Goal: Entertainment & Leisure: Consume media (video, audio)

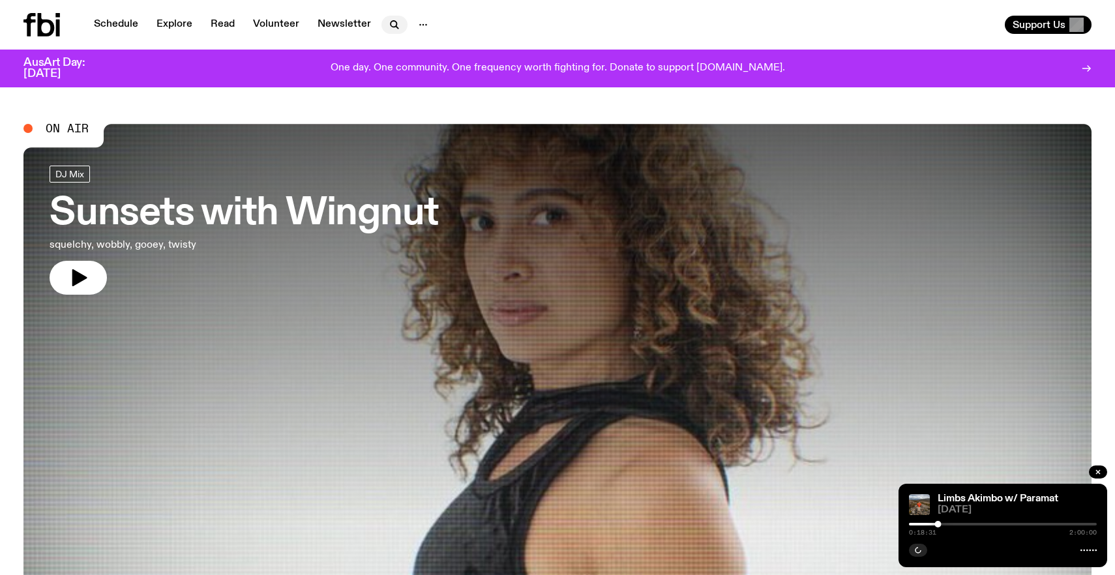
click at [398, 32] on button "button" at bounding box center [394, 25] width 26 height 18
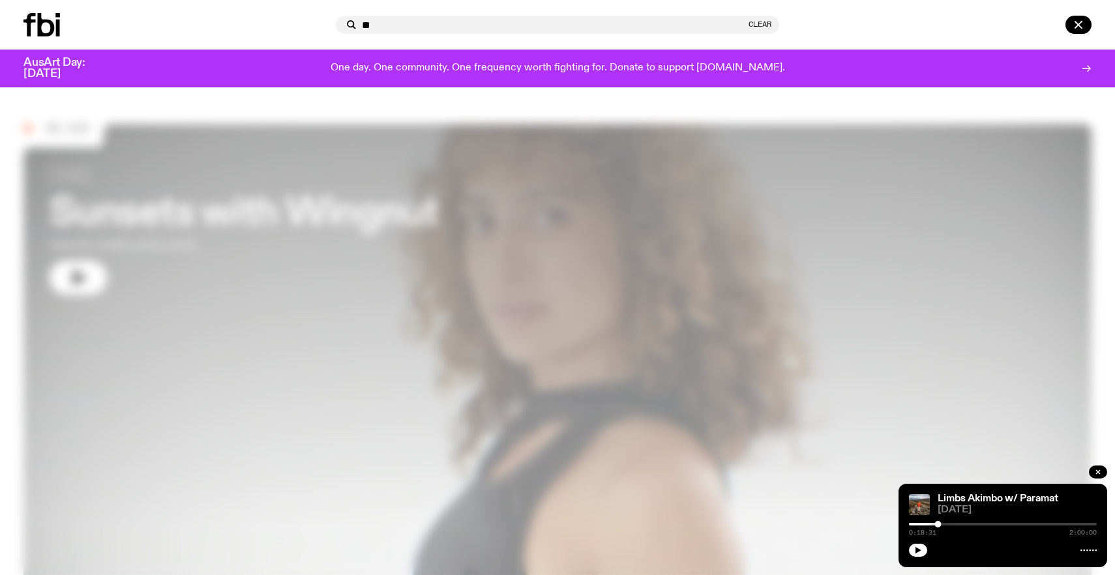
type input "**"
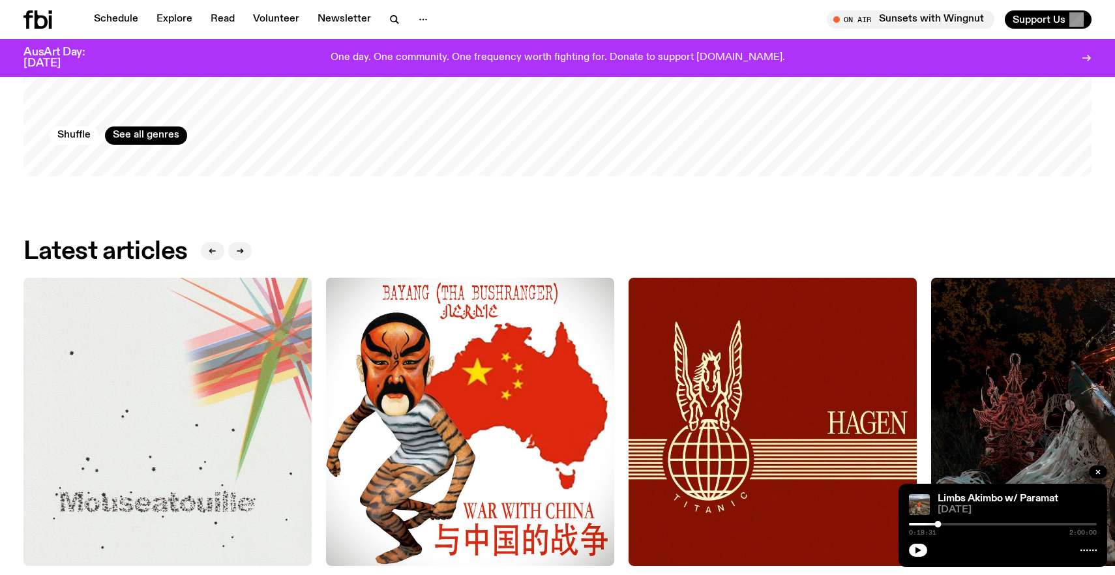
scroll to position [1639, 0]
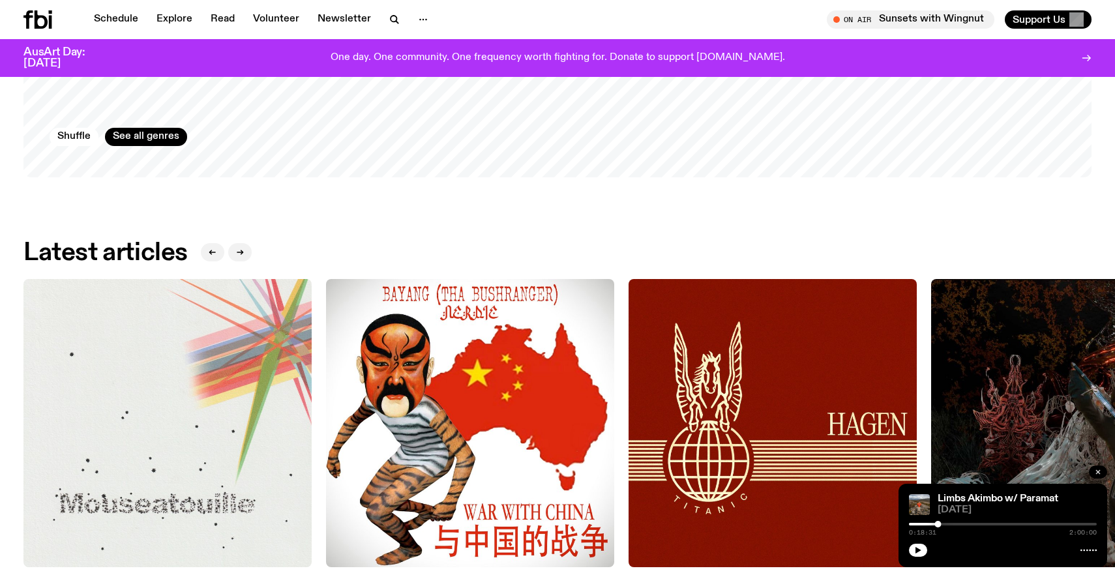
click at [1101, 473] on icon "button" at bounding box center [1098, 472] width 8 height 8
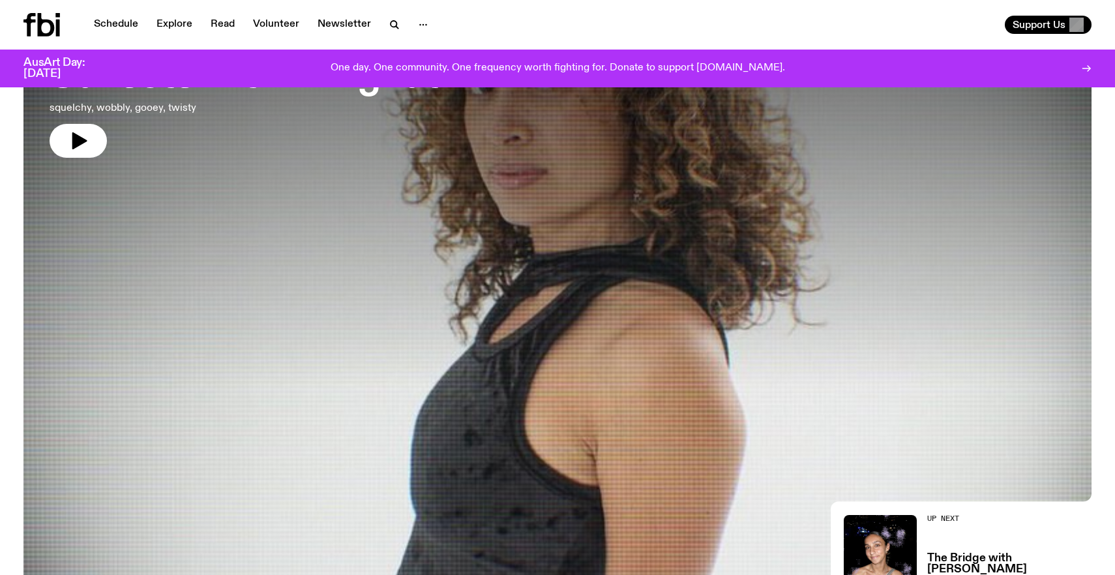
scroll to position [0, 0]
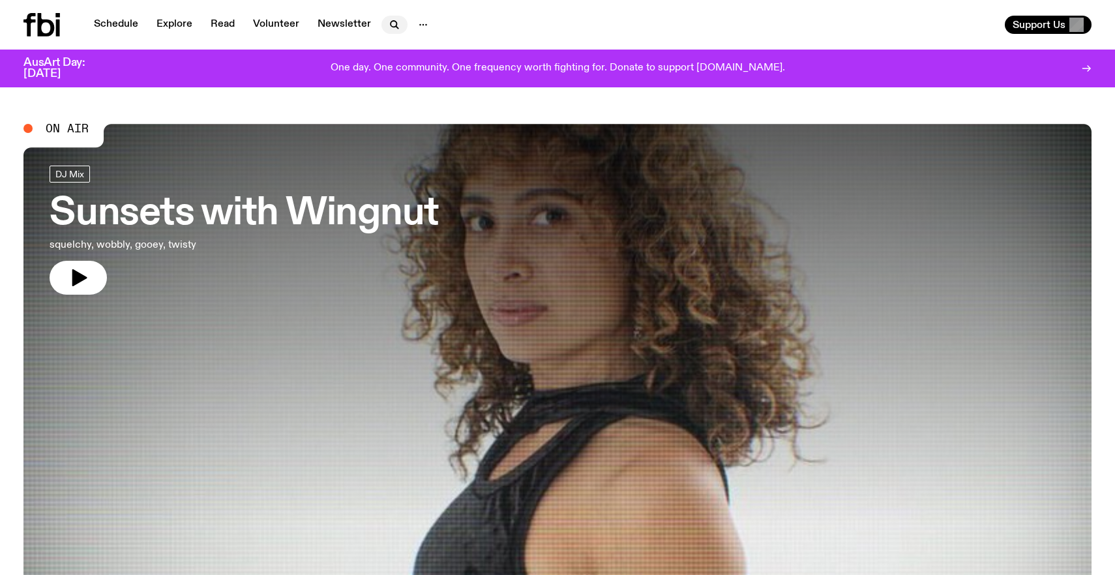
click at [391, 23] on icon "button" at bounding box center [395, 25] width 16 height 16
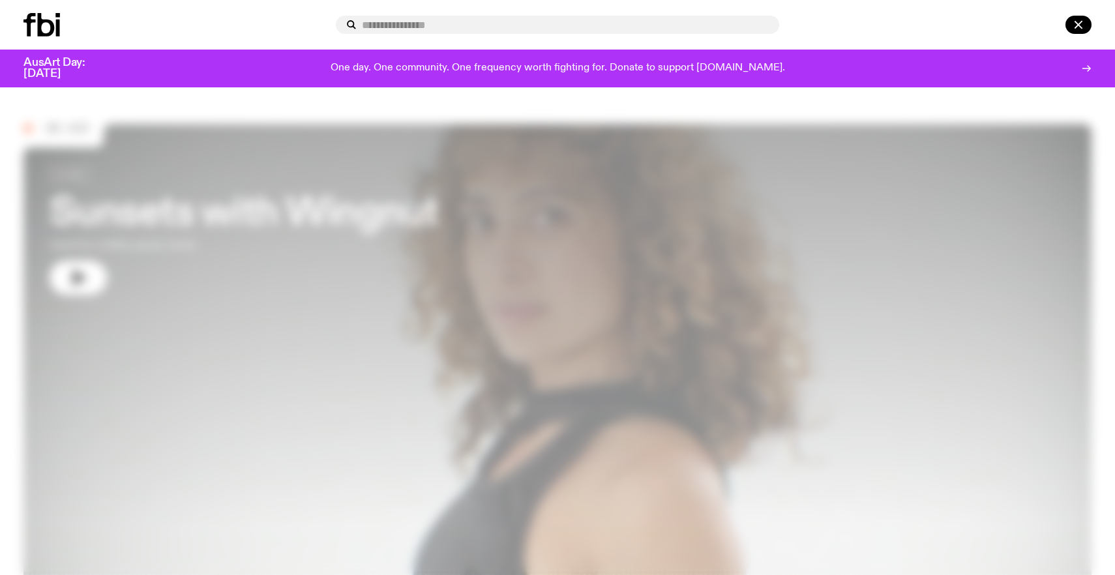
type input "*"
type input "**"
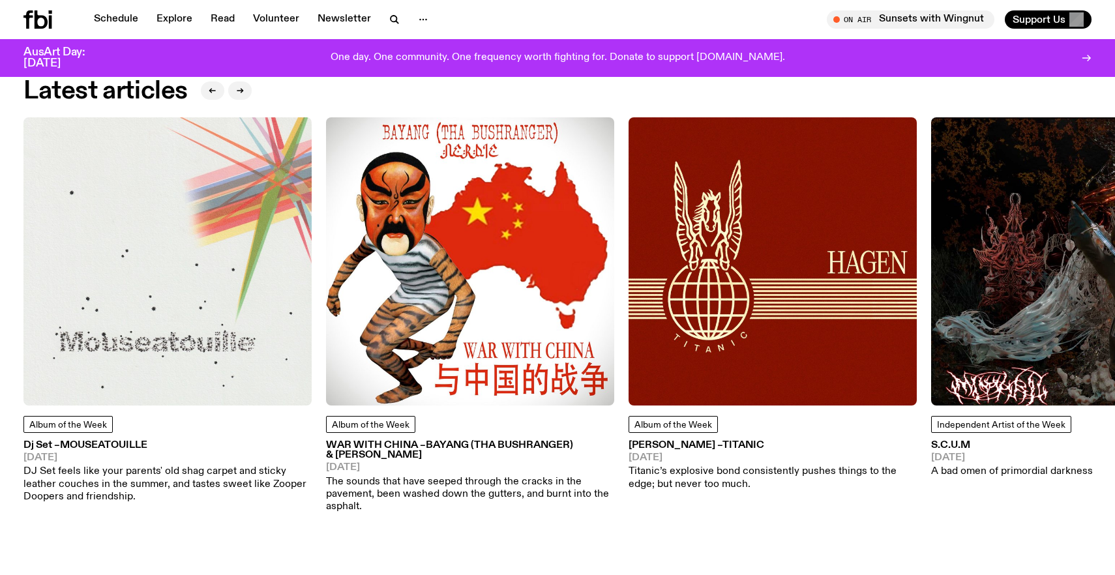
scroll to position [1870, 0]
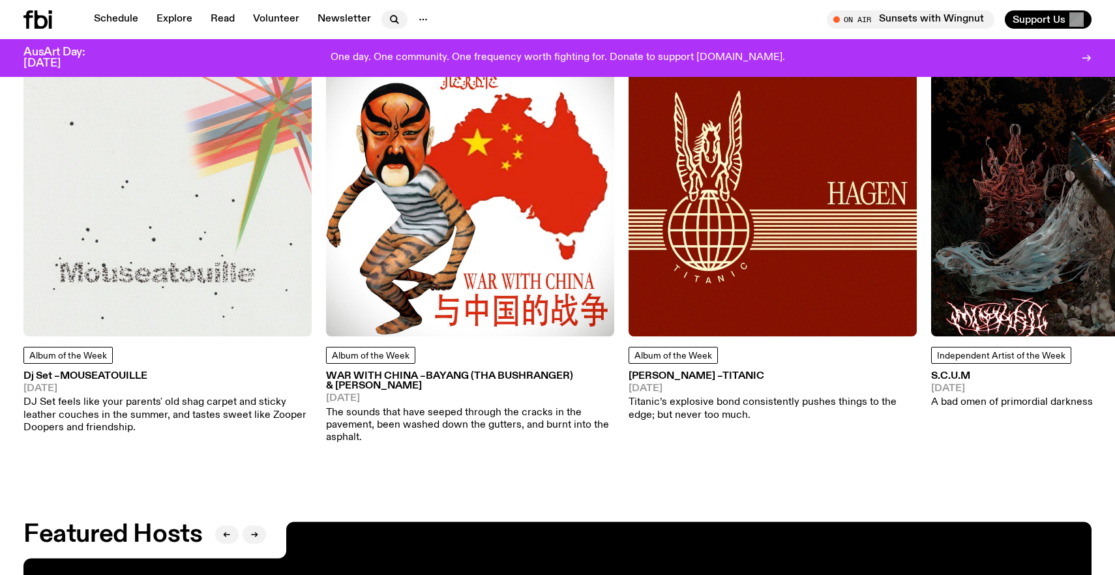
click at [392, 25] on icon "button" at bounding box center [395, 20] width 16 height 16
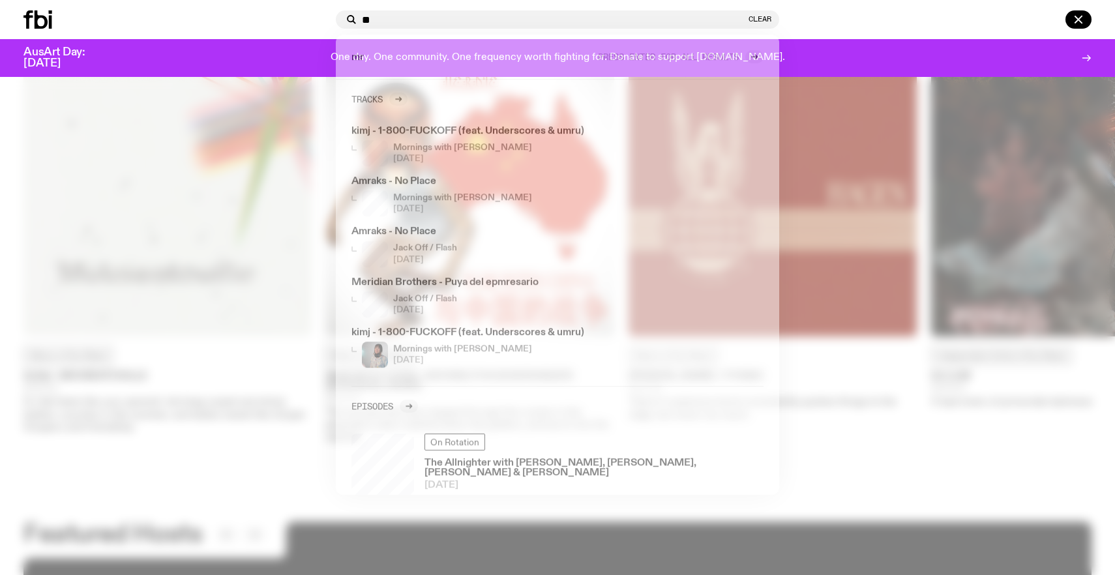
type input "**"
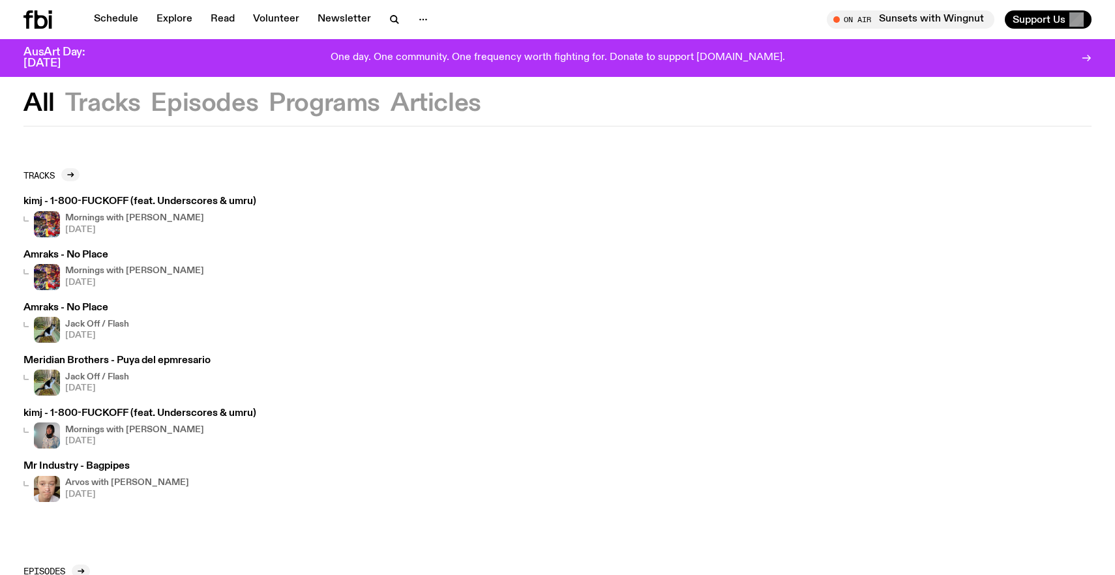
scroll to position [22, 0]
click at [397, 22] on icon "button" at bounding box center [395, 20] width 16 height 16
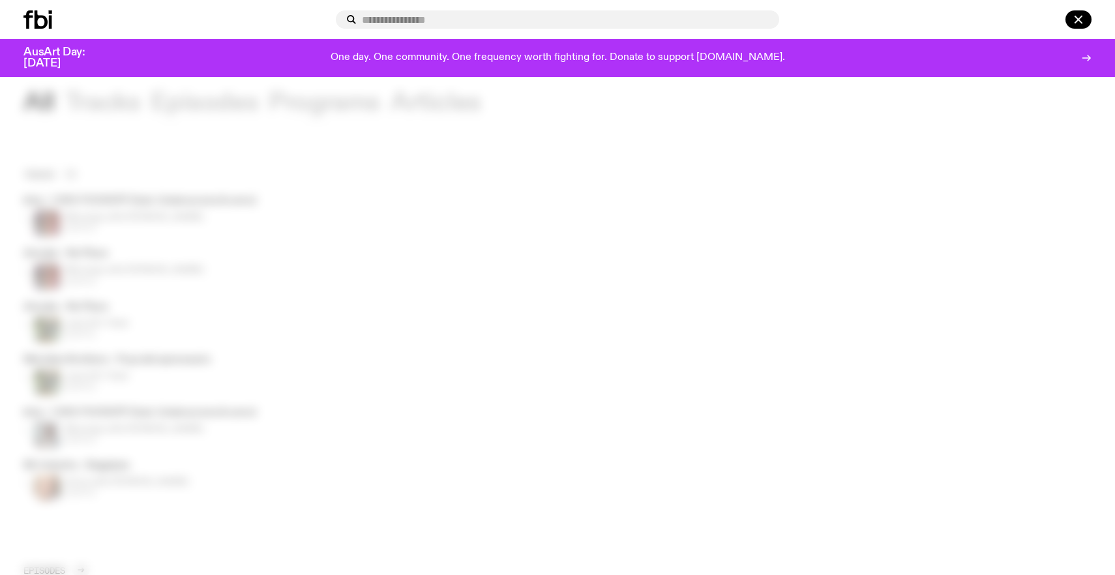
click at [399, 105] on div at bounding box center [557, 287] width 1115 height 575
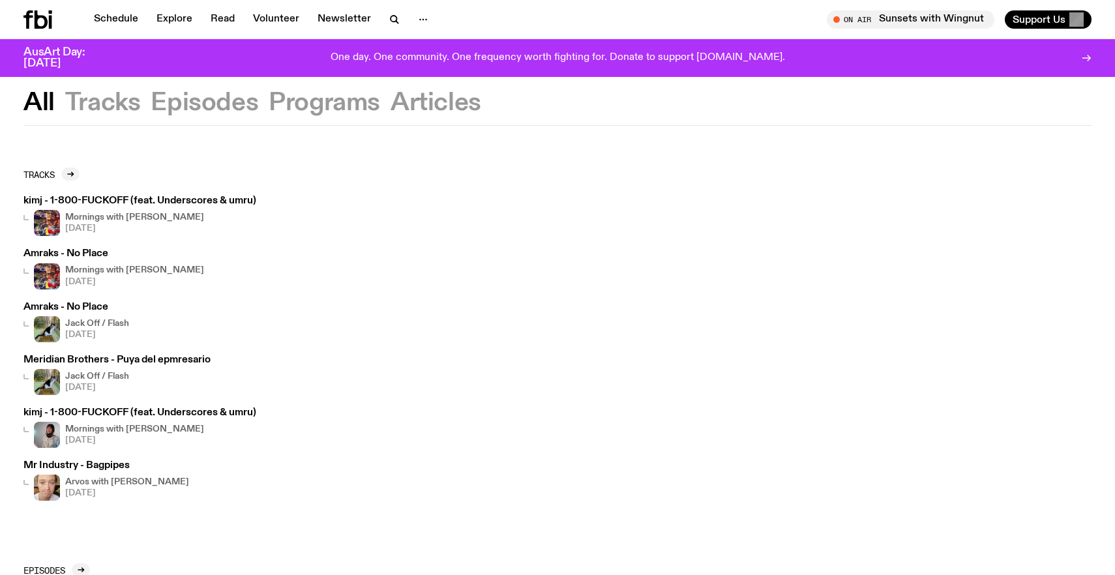
scroll to position [0, 0]
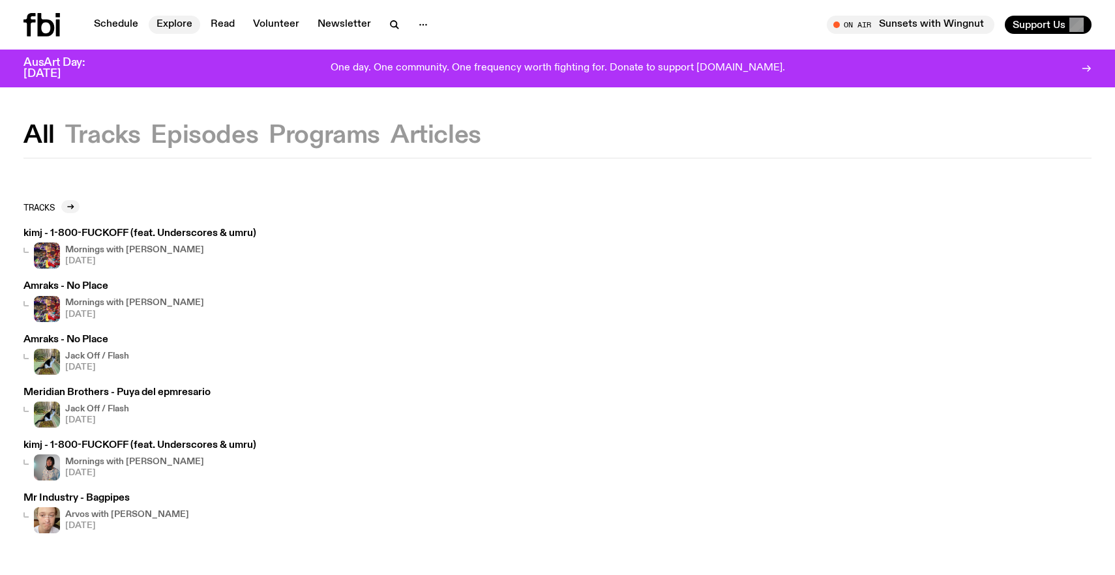
click at [170, 32] on link "Explore" at bounding box center [175, 25] width 52 height 18
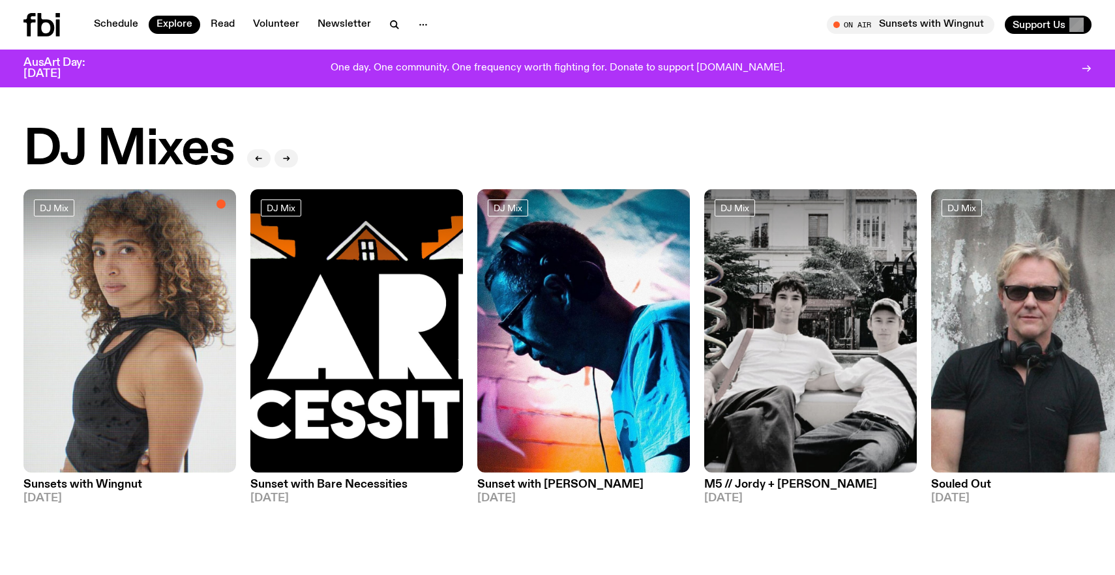
click at [780, 359] on img at bounding box center [810, 331] width 213 height 284
click at [91, 426] on img at bounding box center [129, 331] width 213 height 284
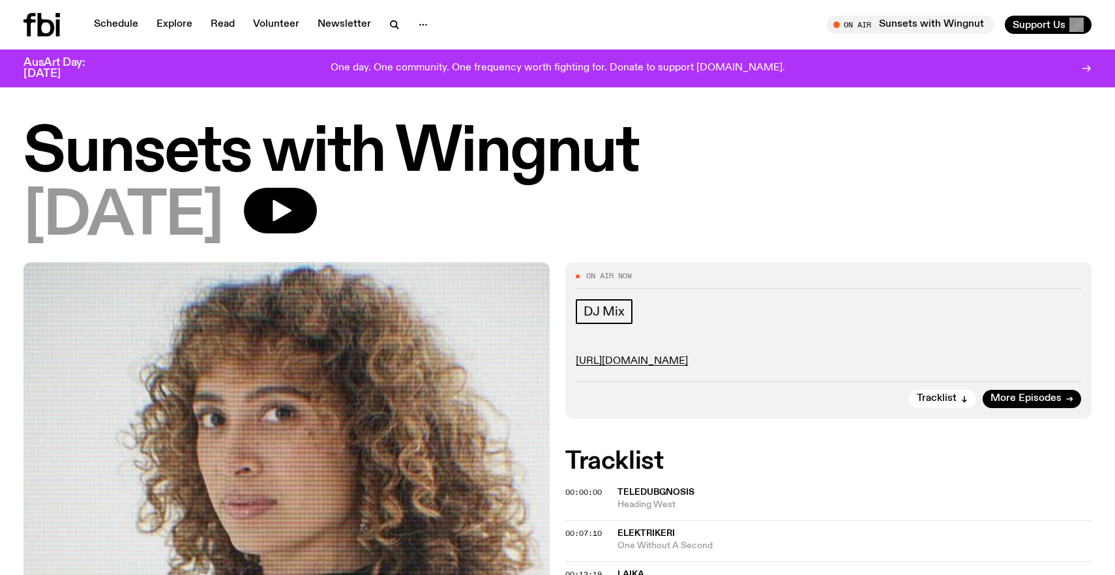
click at [293, 183] on h1 "Sunsets with Wingnut" at bounding box center [557, 153] width 1068 height 59
click at [293, 199] on icon "button" at bounding box center [280, 211] width 26 height 26
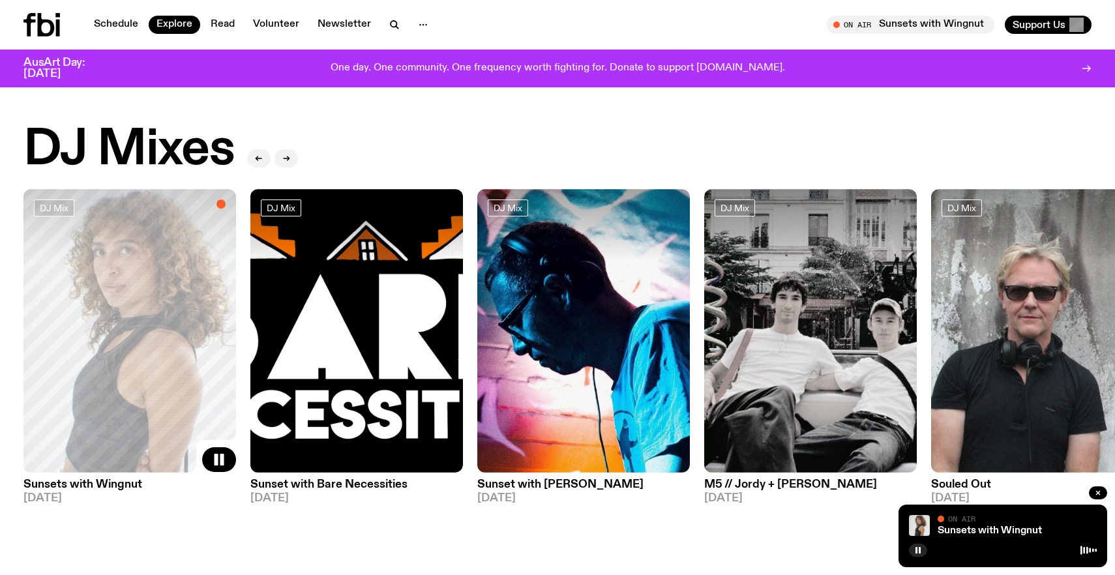
click at [751, 339] on img at bounding box center [810, 331] width 213 height 284
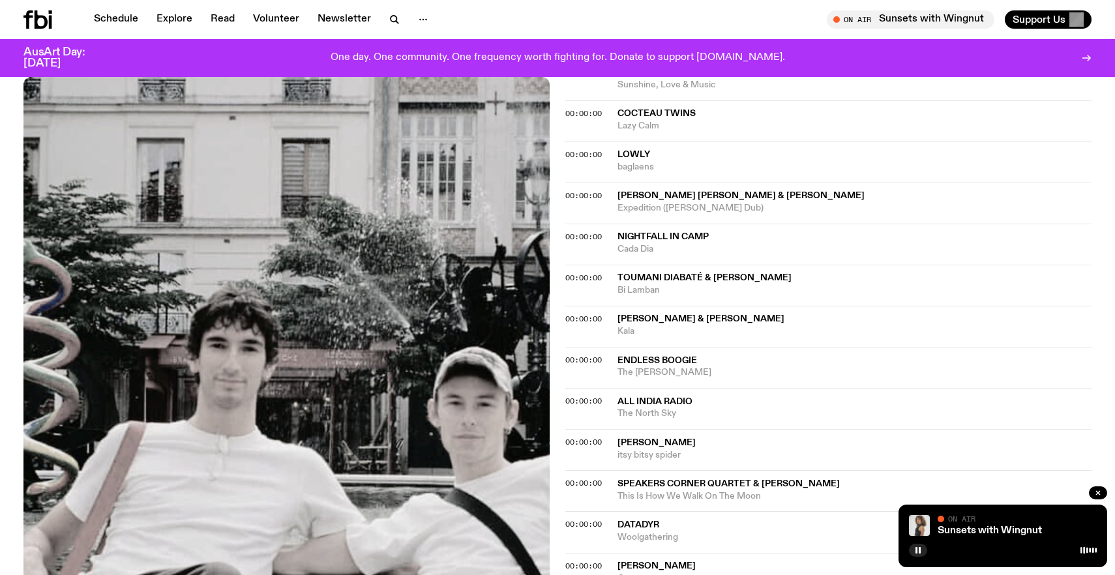
scroll to position [693, 0]
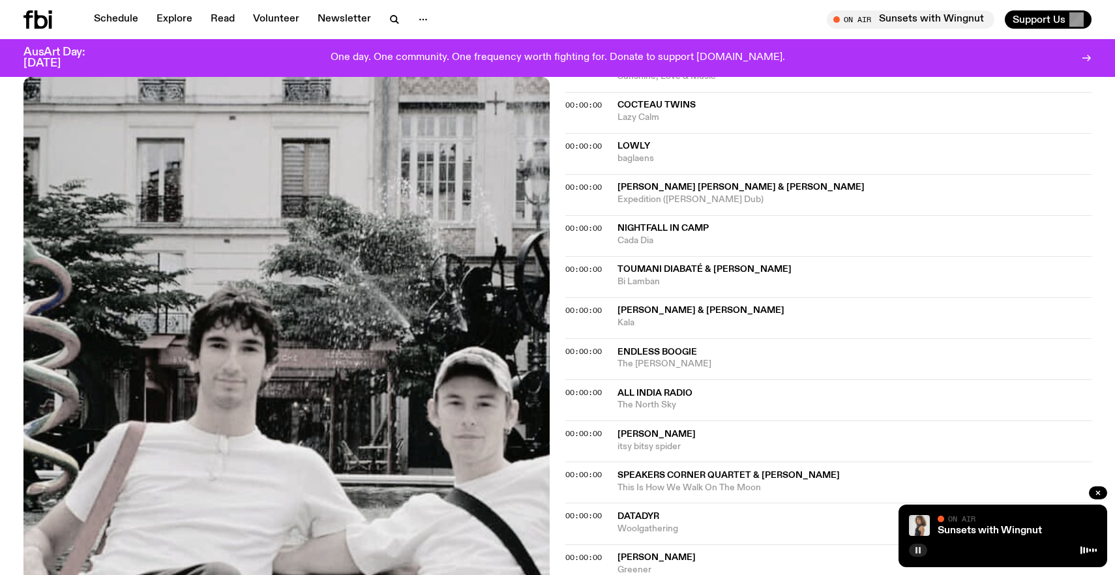
click at [912, 547] on button "button" at bounding box center [918, 550] width 18 height 13
